Goal: Task Accomplishment & Management: Manage account settings

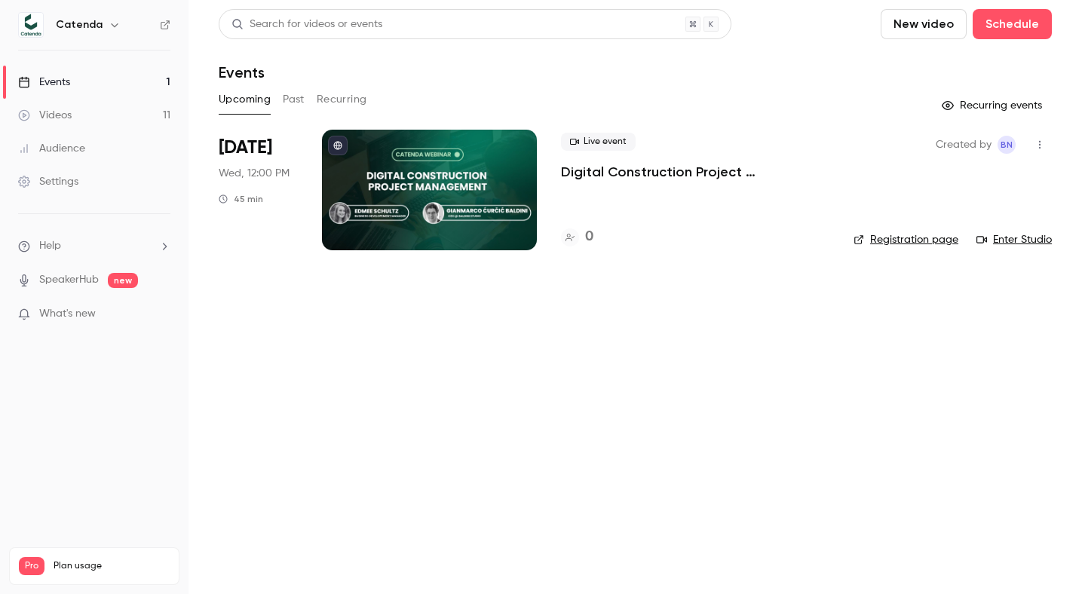
click at [698, 169] on p "Digital Construction Project Management" at bounding box center [695, 172] width 268 height 18
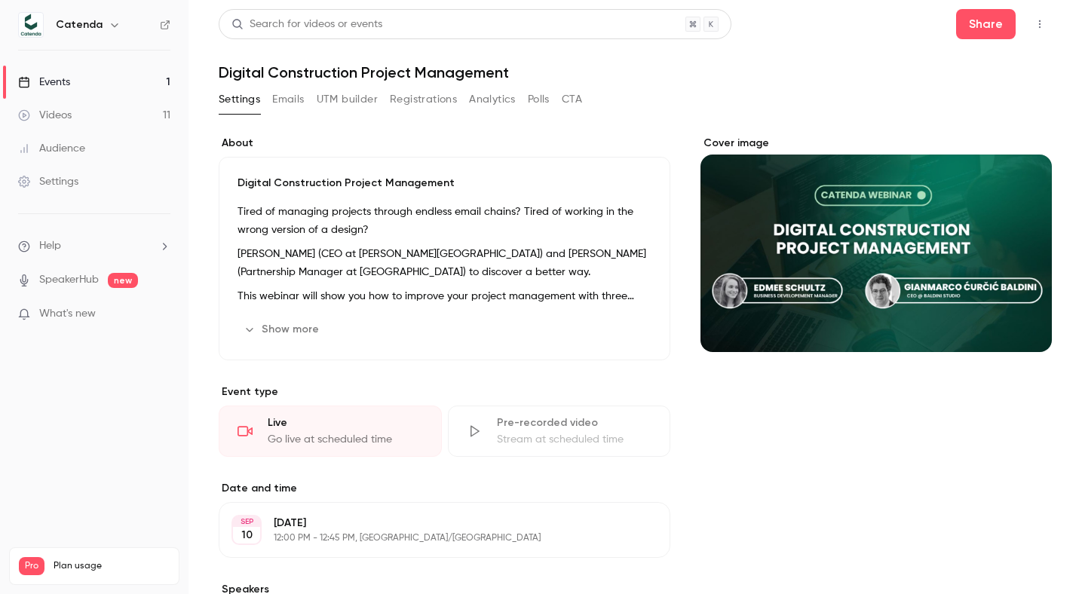
click at [431, 98] on button "Registrations" at bounding box center [423, 99] width 67 height 24
